Goal: Information Seeking & Learning: Find specific fact

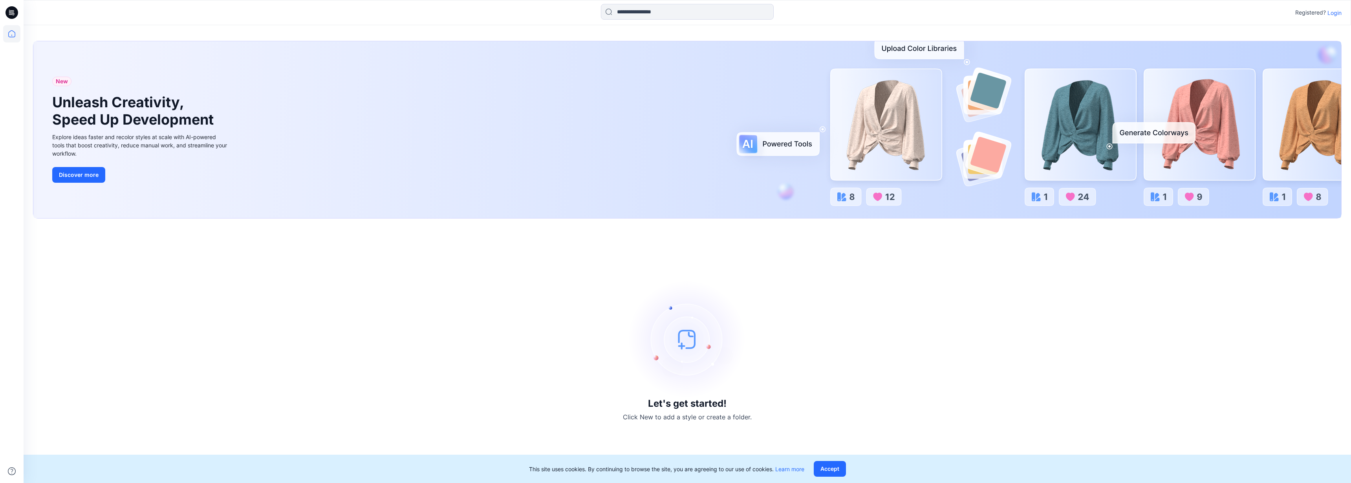
click at [1335, 14] on p "Login" at bounding box center [1335, 13] width 14 height 8
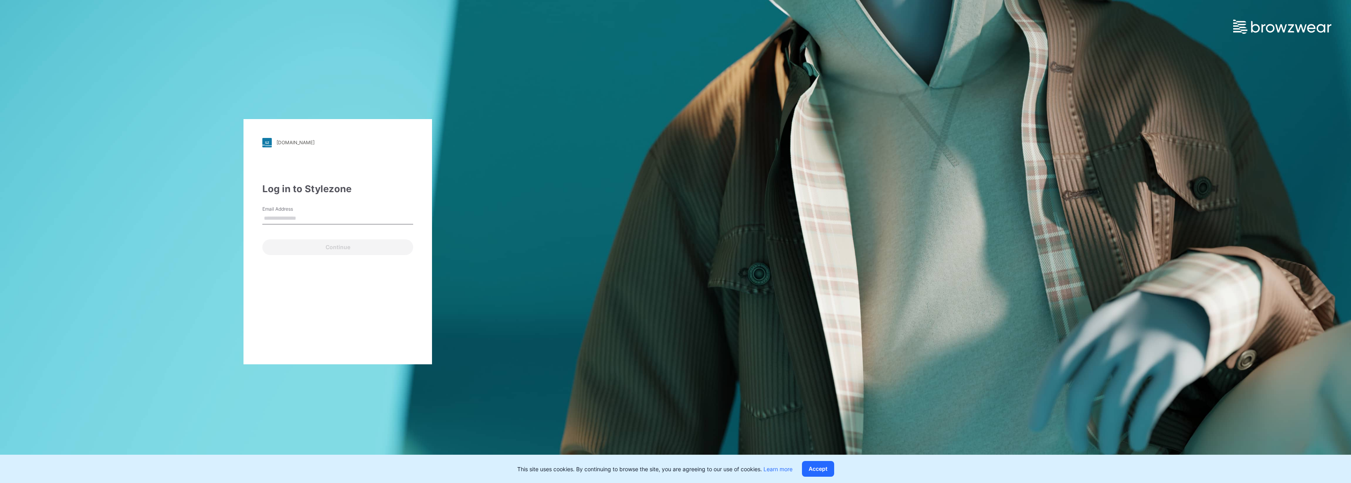
type input "**********"
click at [319, 250] on button "Continue" at bounding box center [337, 247] width 151 height 16
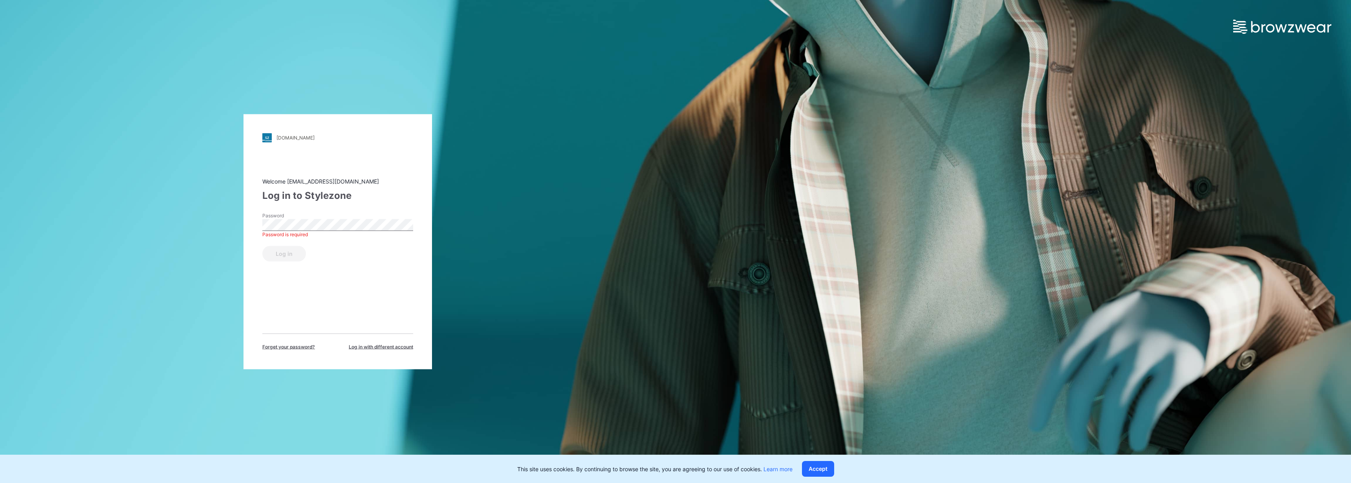
click at [268, 297] on div "Welcome cpark@garan.com Log in to Stylezone Password Password is required Log i…" at bounding box center [337, 263] width 151 height 173
click at [291, 254] on button "Log in" at bounding box center [284, 254] width 44 height 16
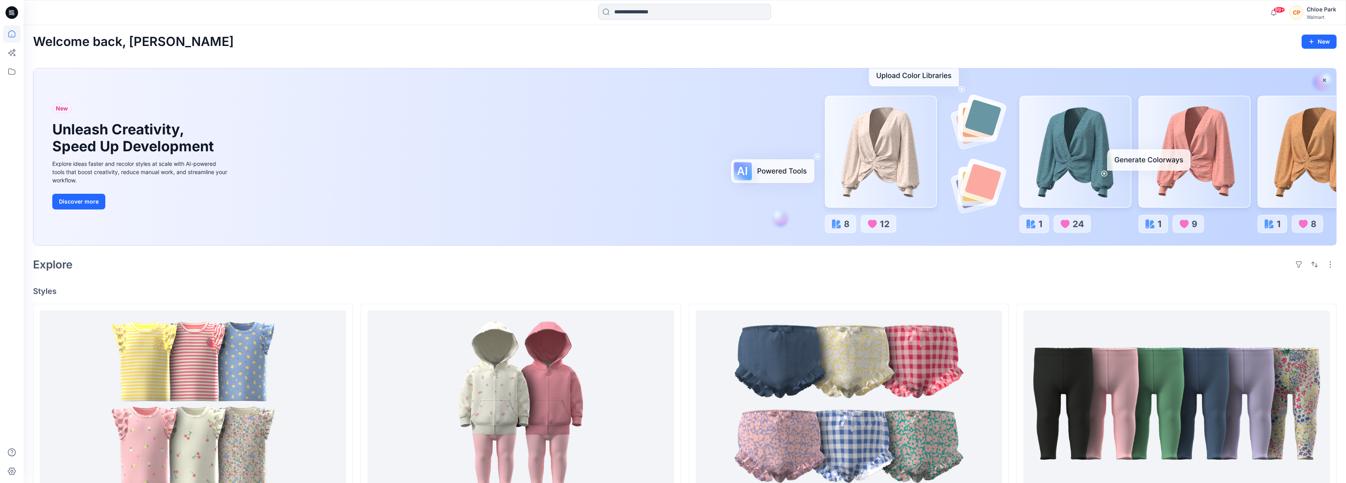
click at [14, 30] on icon at bounding box center [11, 33] width 17 height 17
click at [12, 72] on icon at bounding box center [11, 71] width 17 height 17
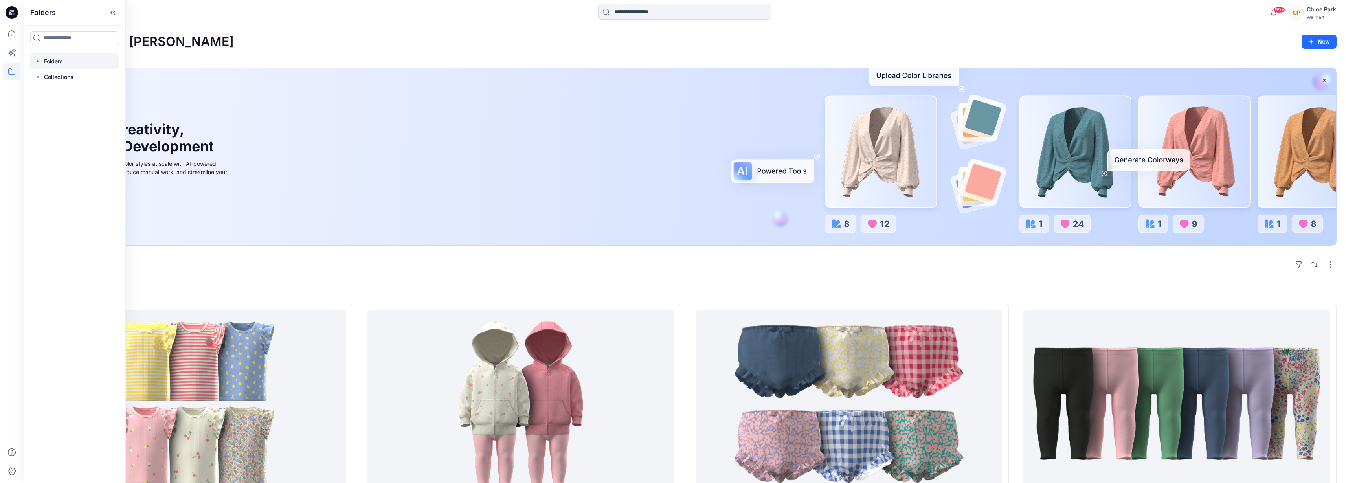
click at [54, 61] on div at bounding box center [75, 61] width 90 height 16
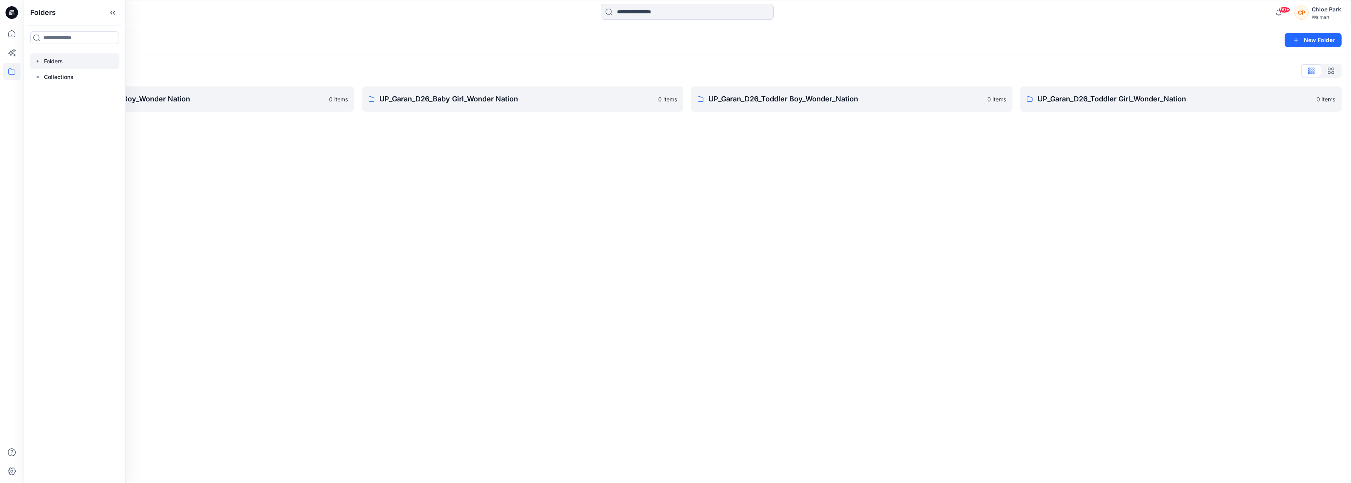
click at [696, 247] on div "Folders New Folder Folders List UP_Garan_D26_Baby Boy_Wonder Nation 0 items UP_…" at bounding box center [688, 254] width 1328 height 458
click at [775, 103] on p "UP_Garan_D26_Toddler Boy_Wonder_Nation" at bounding box center [846, 98] width 274 height 11
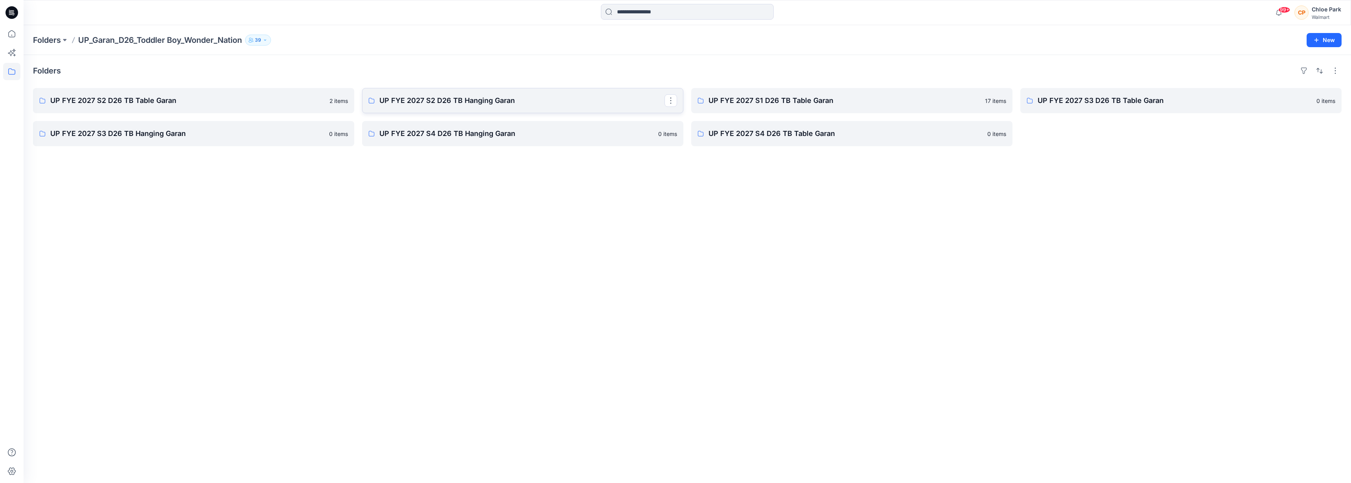
click at [464, 101] on p "UP FYE 2027 S2 D26 TB Hanging Garan" at bounding box center [521, 100] width 285 height 11
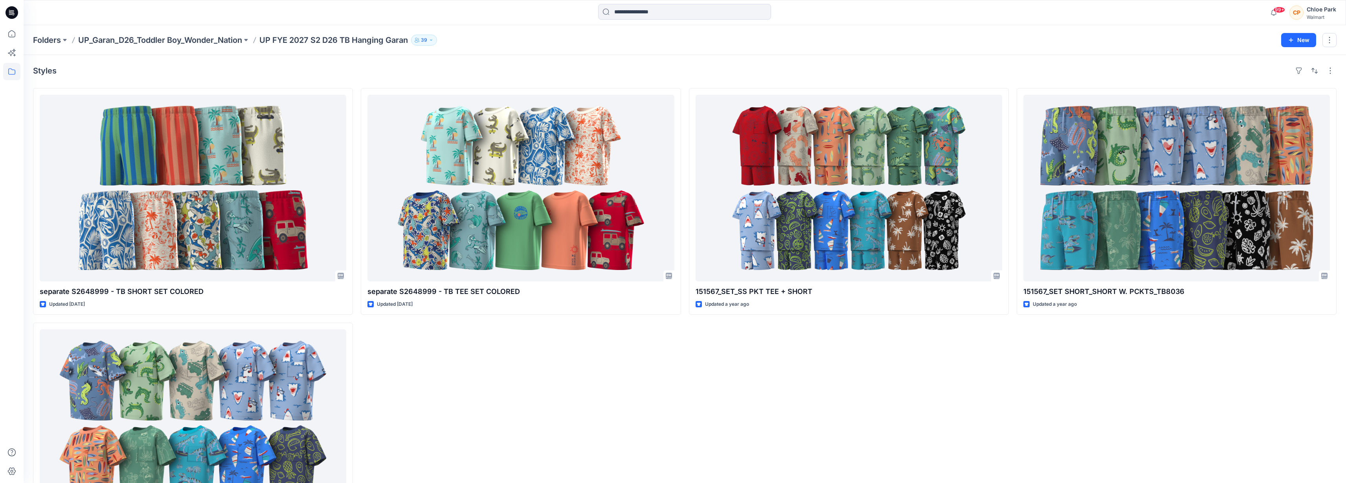
click at [939, 355] on div "151567_SET_SS PKT TEE + SHORT Updated a year ago" at bounding box center [849, 319] width 320 height 462
click at [942, 351] on div "151567_SET_SS PKT TEE + SHORT Updated a year ago" at bounding box center [849, 319] width 320 height 462
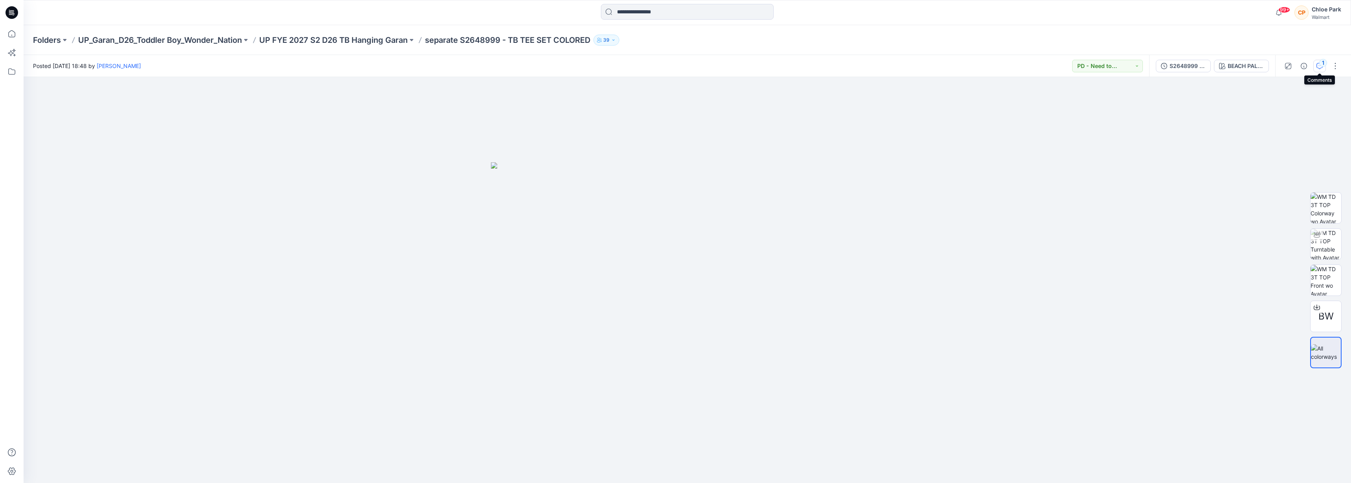
click at [1320, 66] on icon "button" at bounding box center [1320, 66] width 6 height 6
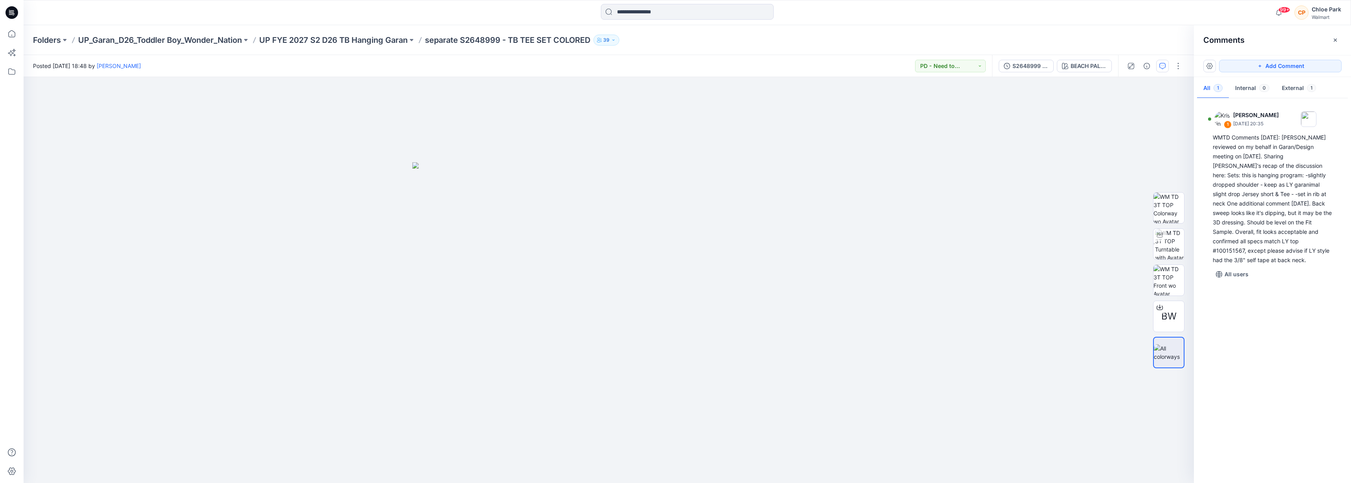
drag, startPoint x: 1257, startPoint y: 410, endPoint x: 1256, endPoint y: 390, distance: 20.1
click at [1256, 410] on div "1 [PERSON_NAME] [DATE] 20:35 WMTD Comments [DATE]: [PERSON_NAME] reviewed on my…" at bounding box center [1272, 288] width 157 height 377
click at [1256, 395] on div "1 [PERSON_NAME] [DATE] 20:35 WMTD Comments [DATE]: [PERSON_NAME] reviewed on my…" at bounding box center [1272, 288] width 157 height 377
click at [1296, 390] on div "1 [PERSON_NAME] [DATE] 20:35 WMTD Comments [DATE]: [PERSON_NAME] reviewed on my…" at bounding box center [1272, 288] width 157 height 377
click at [1302, 414] on div "1 [PERSON_NAME] [DATE] 20:35 WMTD Comments [DATE]: [PERSON_NAME] reviewed on my…" at bounding box center [1272, 288] width 157 height 377
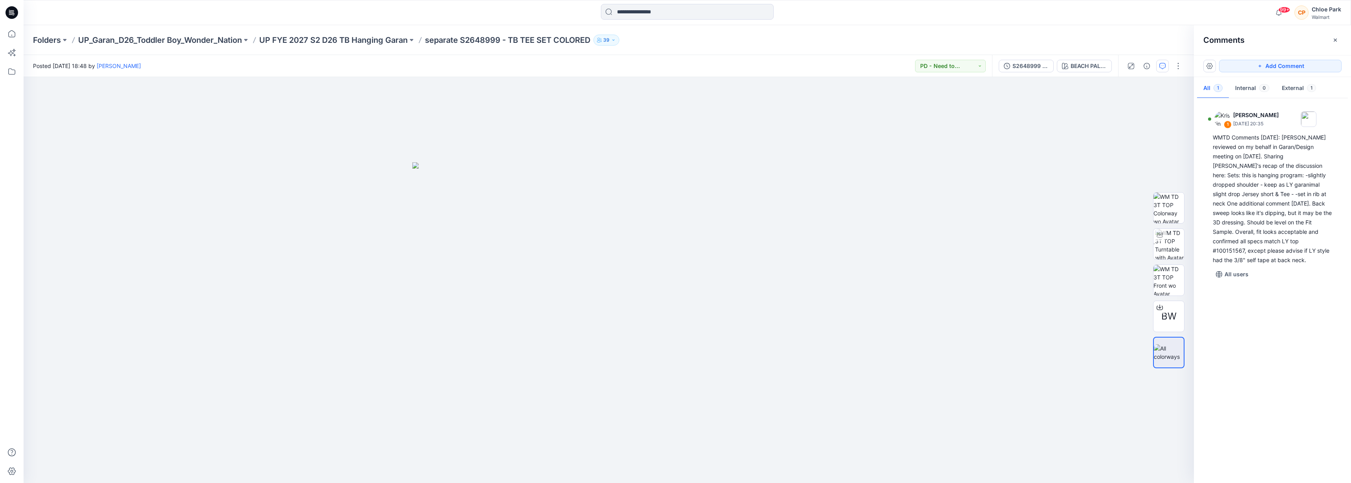
click at [1303, 398] on div "1 [PERSON_NAME] [DATE] 20:35 WMTD Comments [DATE]: [PERSON_NAME] reviewed on my…" at bounding box center [1272, 288] width 157 height 377
click at [1292, 403] on div "1 [PERSON_NAME] [DATE] 20:35 WMTD Comments [DATE]: [PERSON_NAME] reviewed on my…" at bounding box center [1272, 288] width 157 height 377
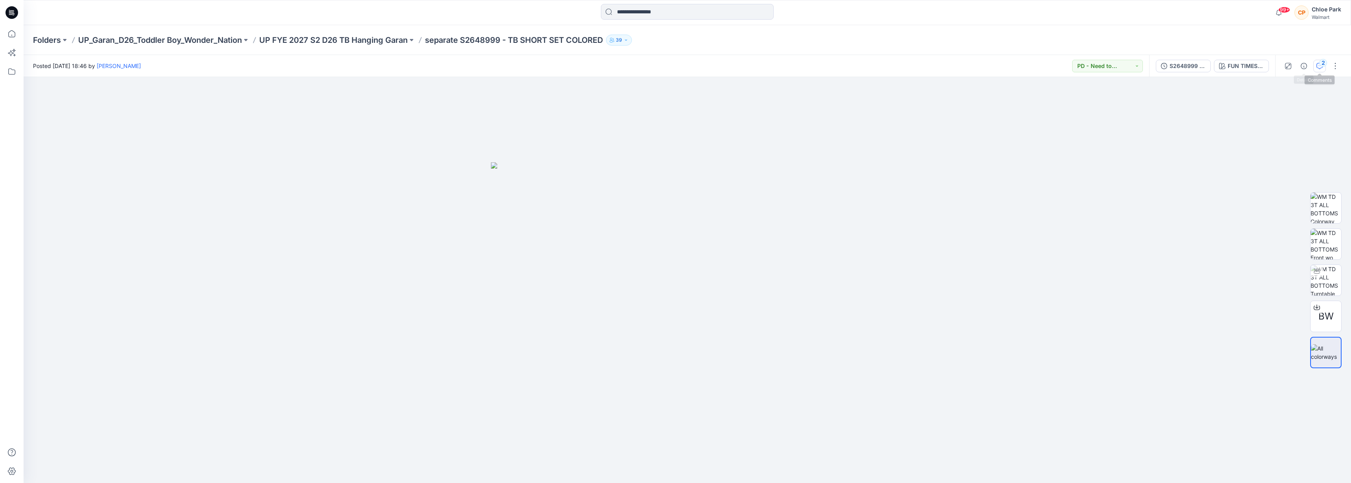
click at [1318, 64] on icon "button" at bounding box center [1320, 66] width 6 height 6
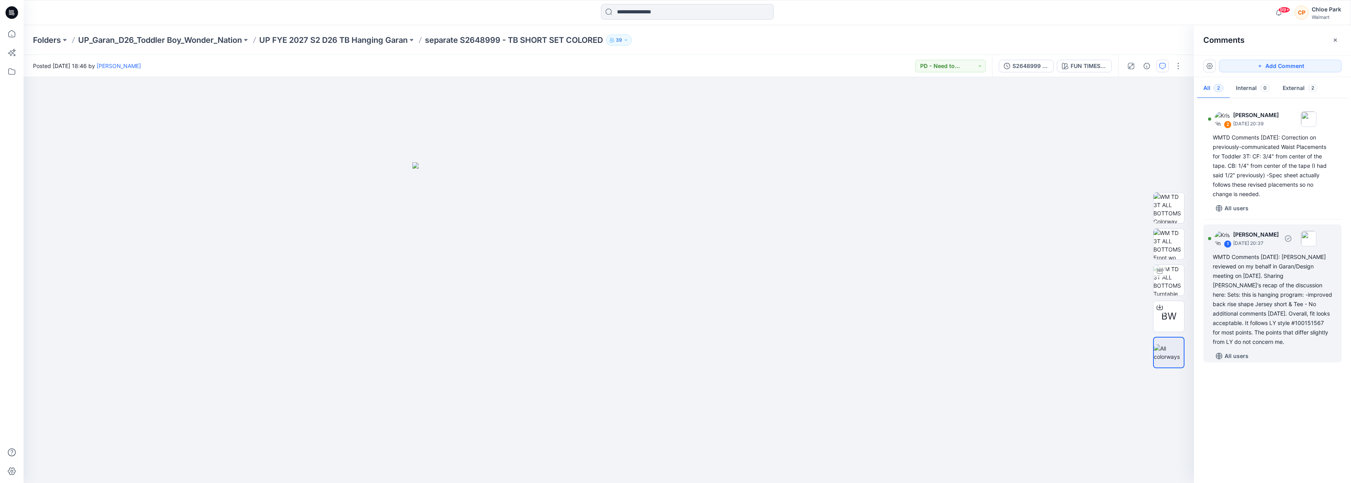
click at [1254, 323] on div "WMTD Comments 8.5.25: Janette reviewed on my behalf in Garan/Design meeting on …" at bounding box center [1272, 299] width 119 height 94
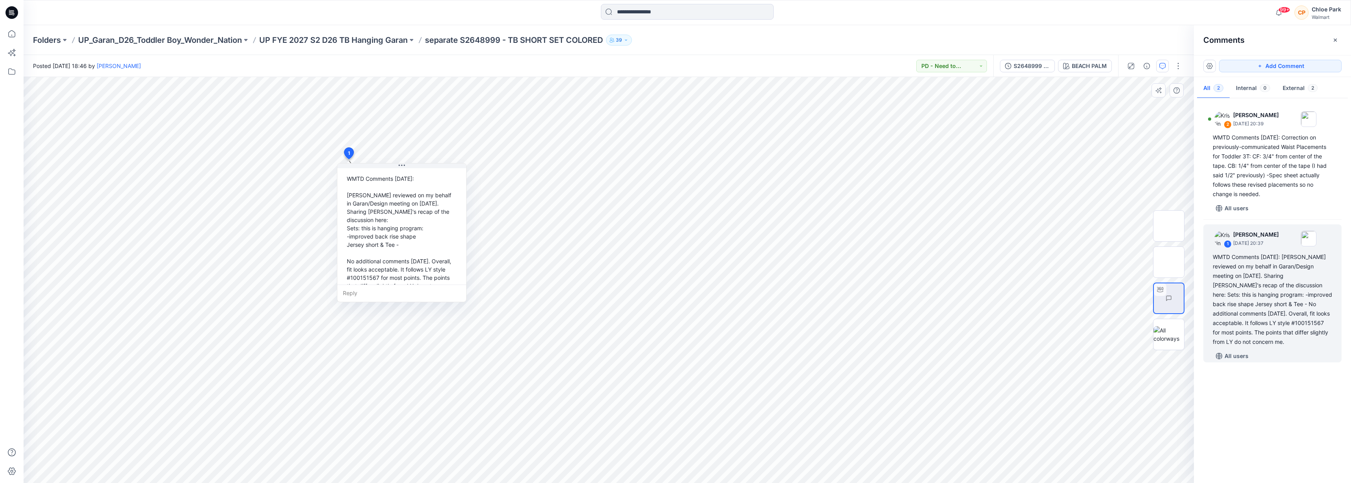
scroll to position [55, 0]
click at [404, 251] on div "WMTD Comments 8.5.25: Janette reviewed on my behalf in Garan/Design meeting on …" at bounding box center [402, 215] width 116 height 130
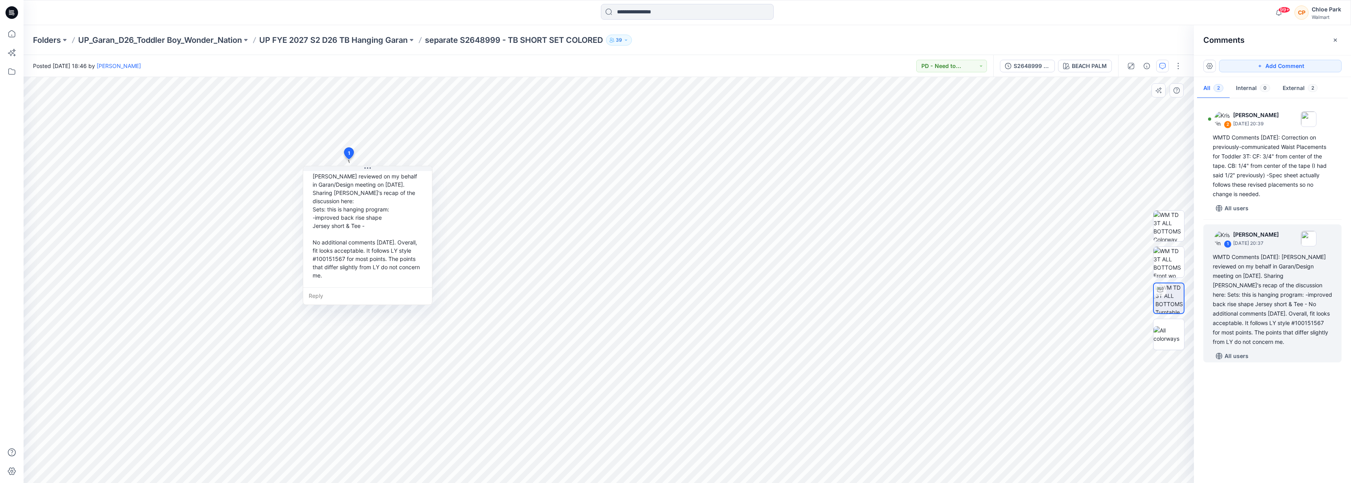
drag, startPoint x: 390, startPoint y: 257, endPoint x: 358, endPoint y: 260, distance: 31.6
click at [358, 260] on div "WMTD Comments 8.5.25: Janette reviewed on my behalf in Garan/Design meeting on …" at bounding box center [368, 217] width 116 height 130
click at [330, 258] on div "WMTD Comments 8.5.25: Janette reviewed on my behalf in Garan/Design meeting on …" at bounding box center [368, 217] width 116 height 130
copy div "100151567"
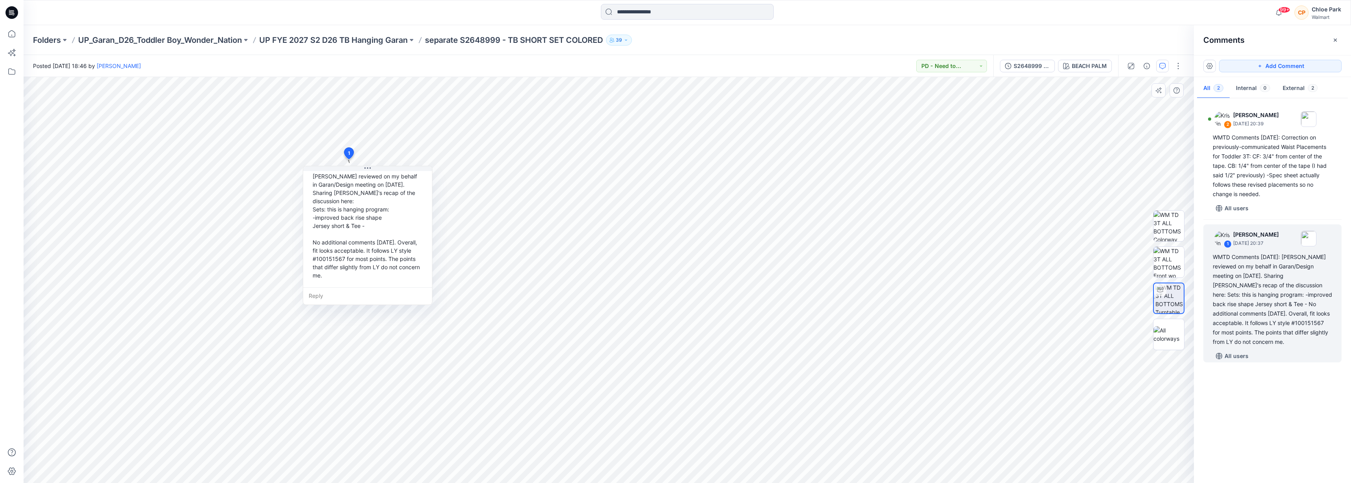
click at [379, 269] on div "WMTD Comments 8.5.25: Janette reviewed on my behalf in Garan/Design meeting on …" at bounding box center [368, 217] width 116 height 130
